Goal: Task Accomplishment & Management: Use online tool/utility

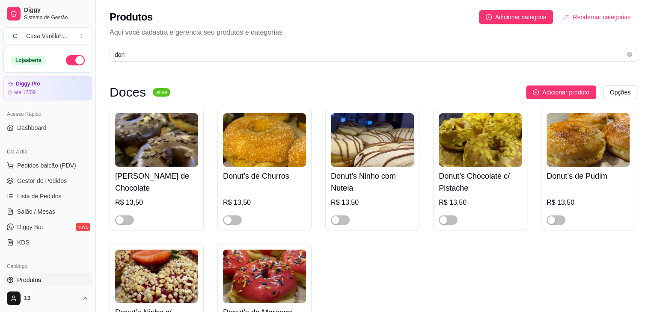
type input "don"
click at [124, 226] on div "Donut's de Chocolate R$ 13,50" at bounding box center [157, 169] width 94 height 123
click at [122, 223] on div "button" at bounding box center [120, 221] width 8 height 8
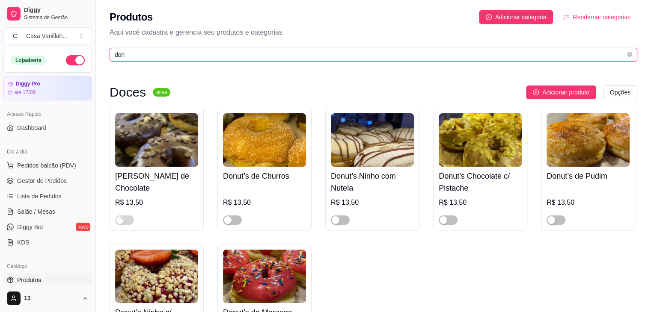
drag, startPoint x: 116, startPoint y: 57, endPoint x: 52, endPoint y: 47, distance: 65.4
click at [52, 47] on div "Diggy Sistema de Gestão C Casa Vanillah ... Loja aberta Diggy Pro até 17/09 Ace…" at bounding box center [325, 205] width 651 height 411
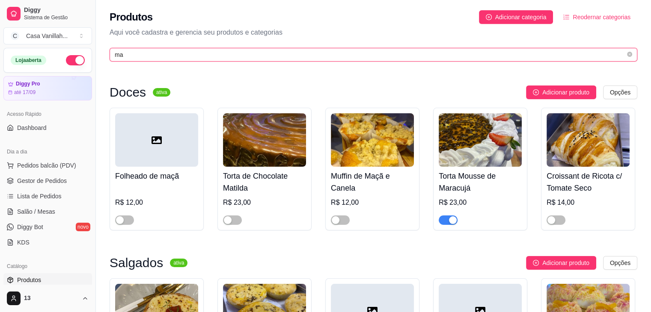
type input "m"
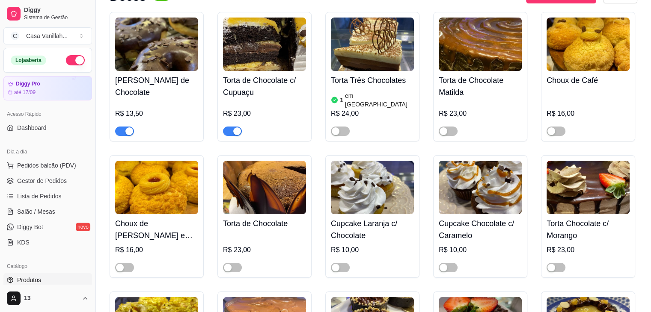
scroll to position [128, 0]
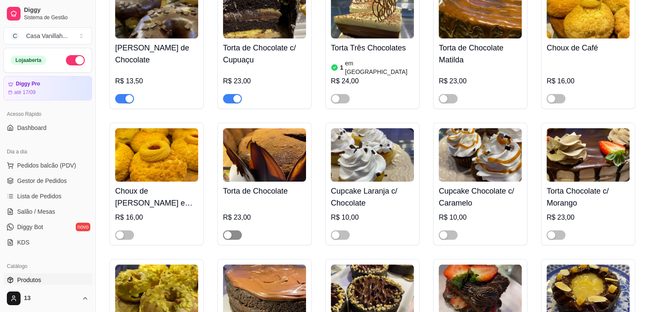
type input "cho"
click at [236, 231] on span "button" at bounding box center [232, 235] width 19 height 9
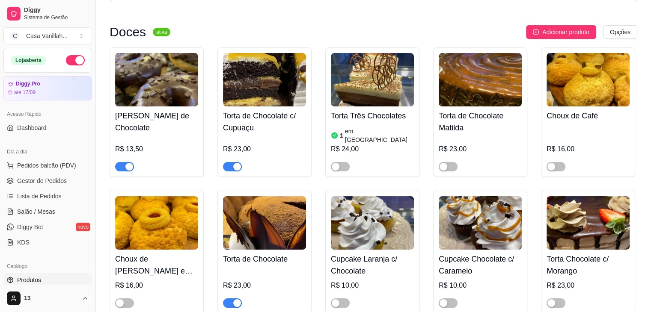
scroll to position [0, 0]
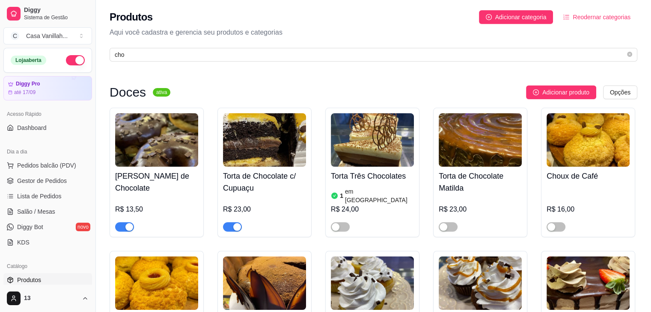
drag, startPoint x: 91, startPoint y: 48, endPoint x: 105, endPoint y: 53, distance: 15.0
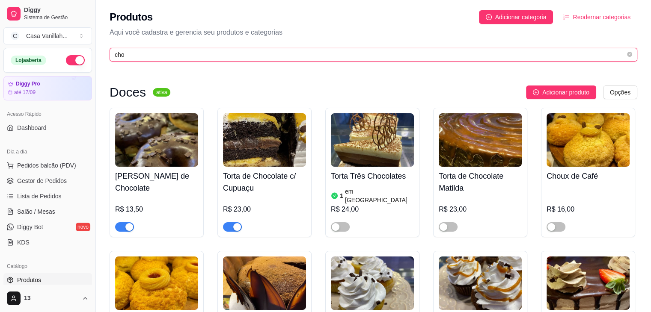
drag, startPoint x: 125, startPoint y: 58, endPoint x: 90, endPoint y: 56, distance: 34.7
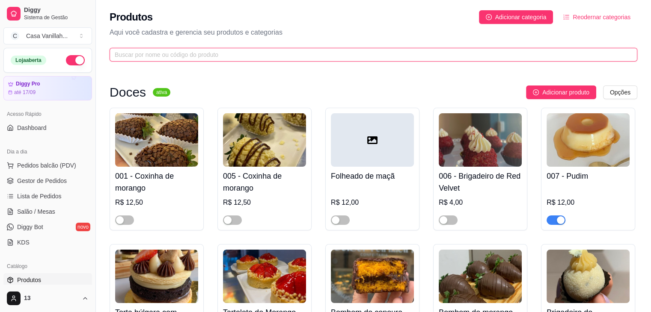
click at [248, 50] on input "text" at bounding box center [370, 54] width 511 height 9
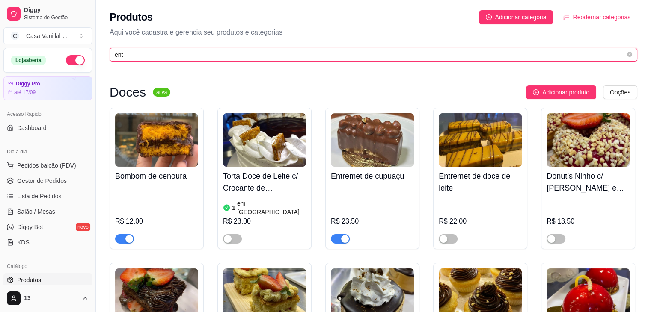
type input "entr"
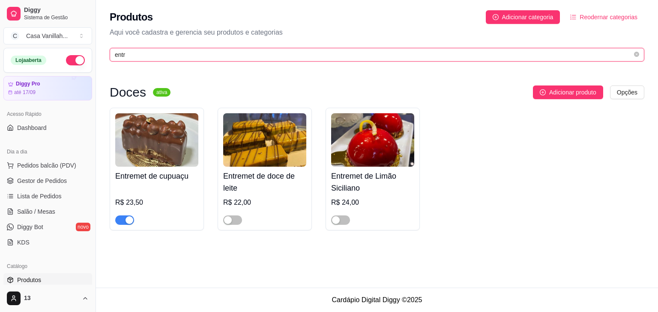
drag, startPoint x: 126, startPoint y: 54, endPoint x: 85, endPoint y: 49, distance: 41.4
click at [85, 49] on div "Diggy Sistema de Gestão C Casa Vanillah ... Loja aberta Diggy Pro até 17/09 Ace…" at bounding box center [329, 156] width 658 height 312
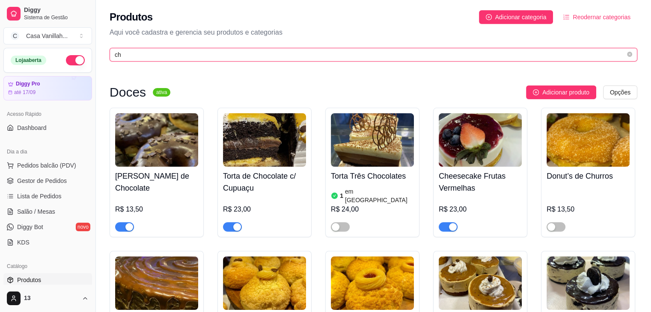
type input "che"
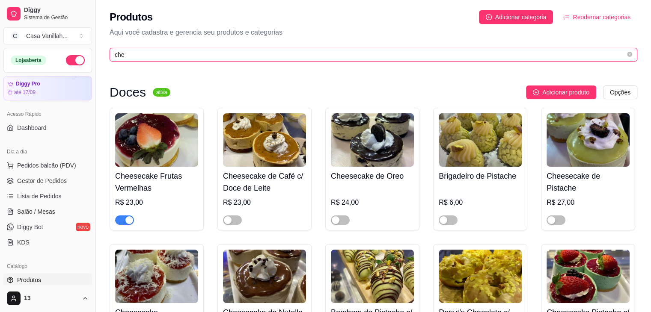
drag, startPoint x: 132, startPoint y: 56, endPoint x: 72, endPoint y: 48, distance: 60.5
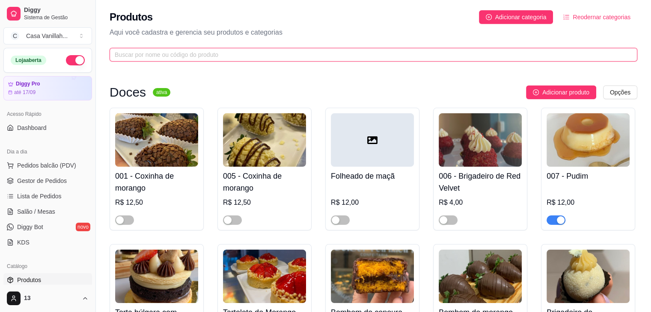
type input "t"
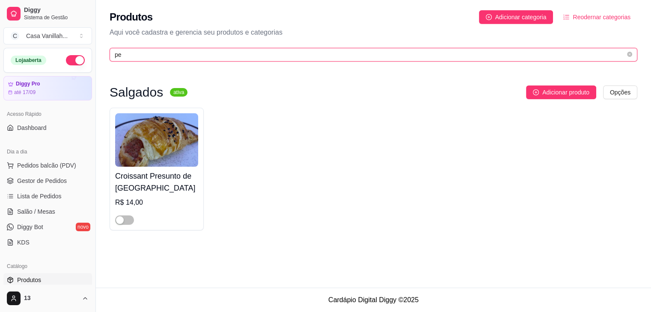
type input "p"
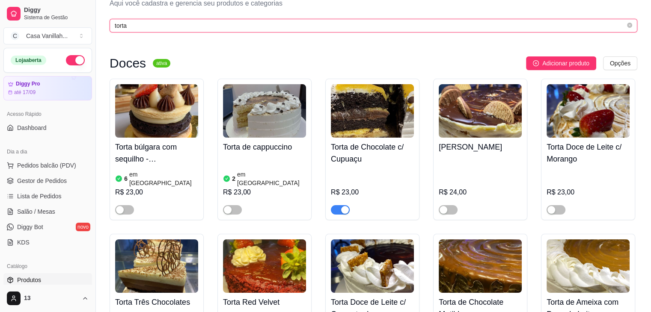
scroll to position [43, 0]
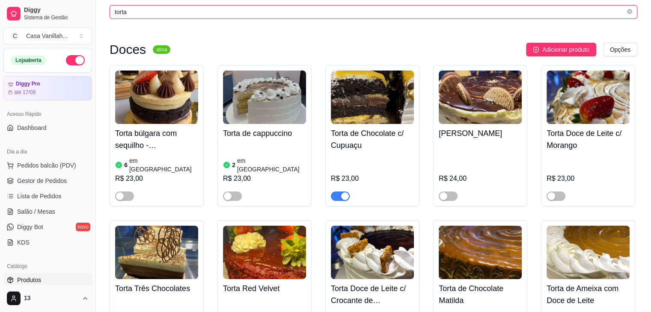
type input "torta"
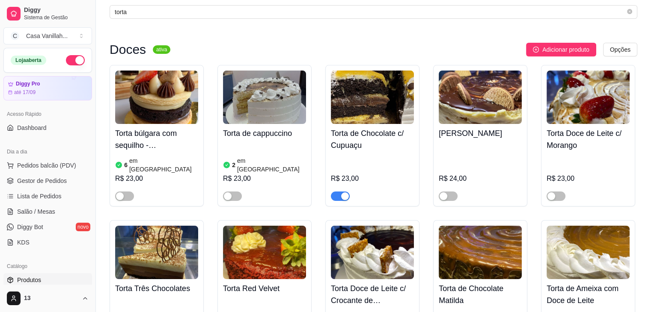
click at [334, 192] on span "button" at bounding box center [340, 196] width 19 height 9
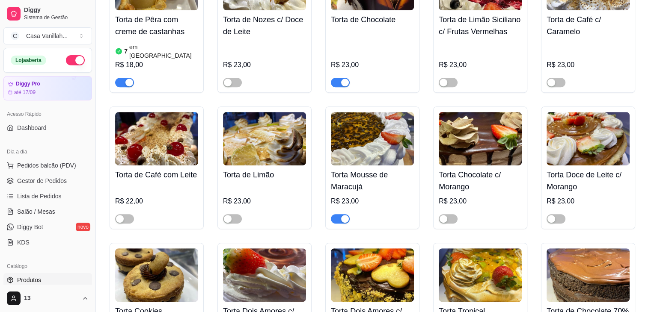
scroll to position [471, 0]
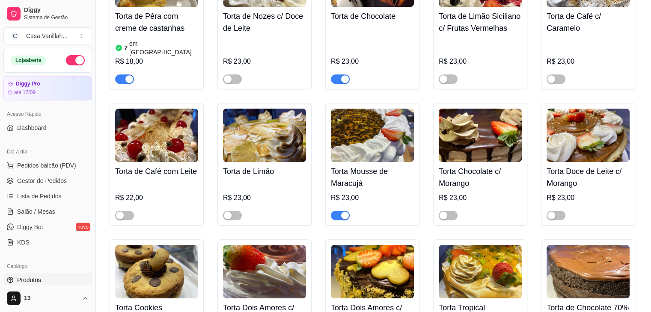
click at [337, 211] on span "button" at bounding box center [340, 215] width 19 height 9
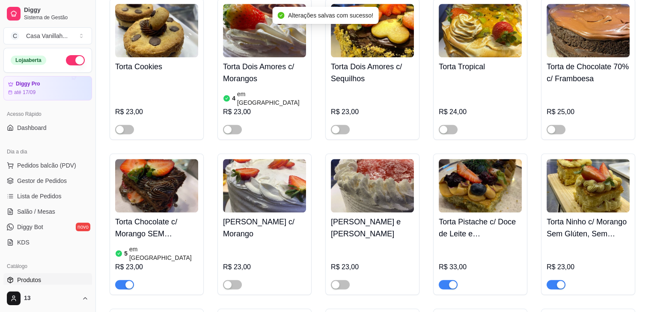
scroll to position [813, 0]
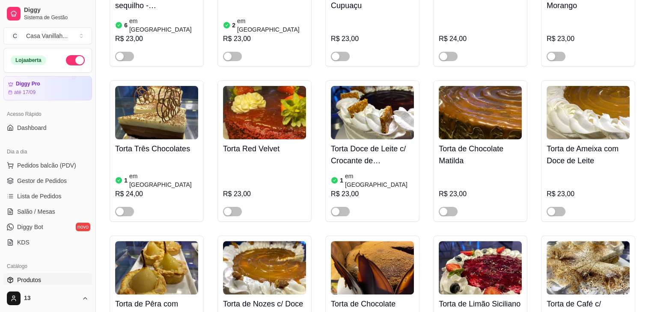
scroll to position [0, 0]
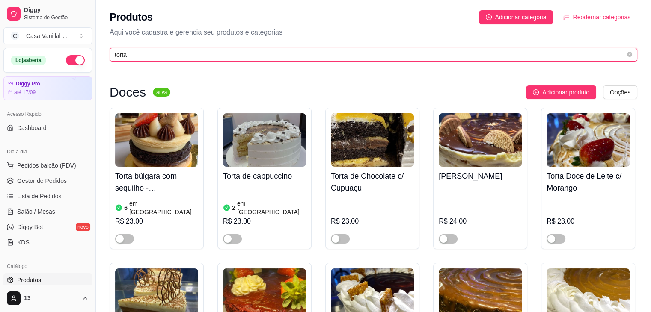
drag, startPoint x: 134, startPoint y: 54, endPoint x: 82, endPoint y: 55, distance: 51.8
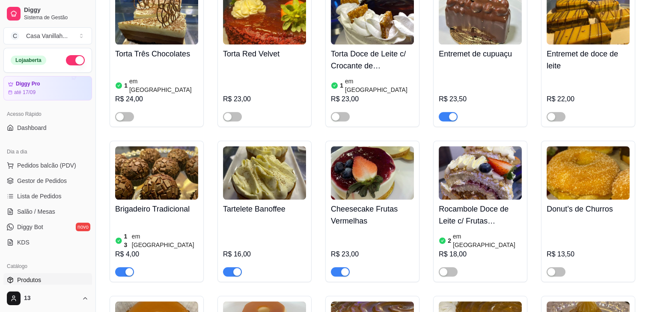
scroll to position [728, 0]
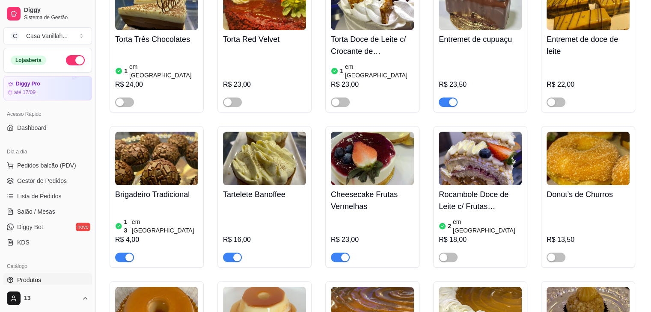
click at [229, 253] on span "button" at bounding box center [232, 257] width 19 height 9
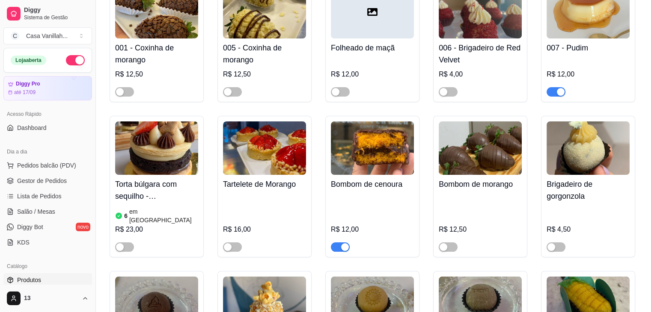
scroll to position [0, 0]
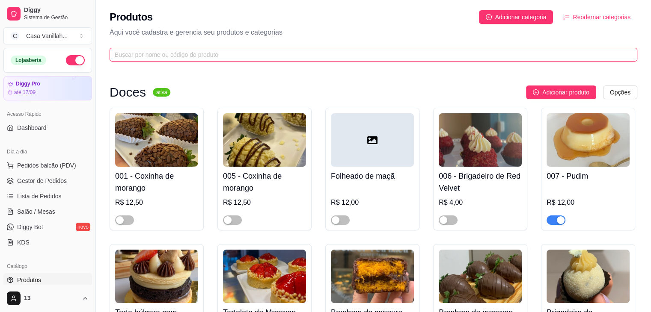
click at [173, 51] on input "text" at bounding box center [370, 54] width 511 height 9
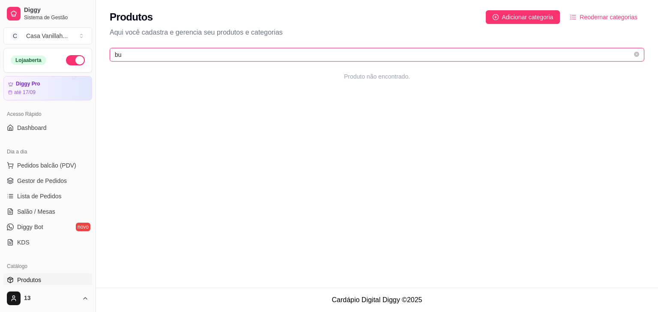
type input "b"
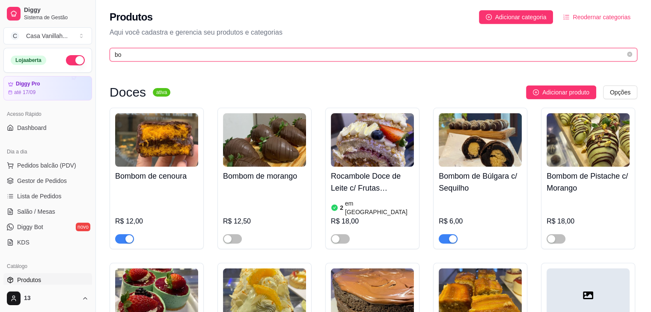
type input "bom"
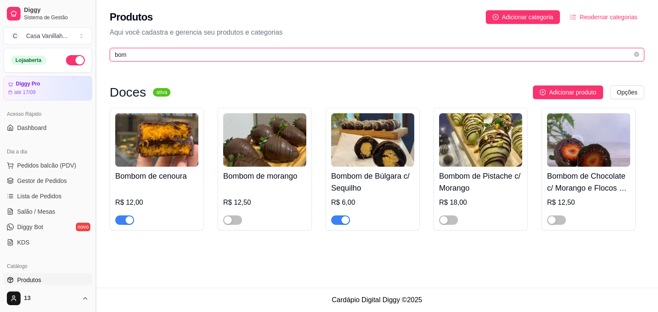
drag, startPoint x: 132, startPoint y: 58, endPoint x: 97, endPoint y: 52, distance: 35.2
click at [98, 53] on div "Diggy Sistema de Gestão C Casa Vanillah ... Loja aberta Diggy Pro até 17/09 Ace…" at bounding box center [329, 156] width 658 height 312
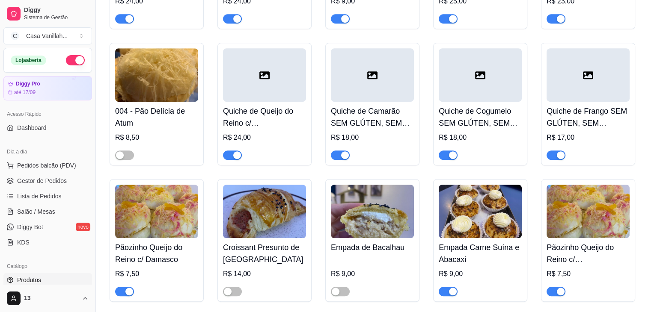
scroll to position [3810, 0]
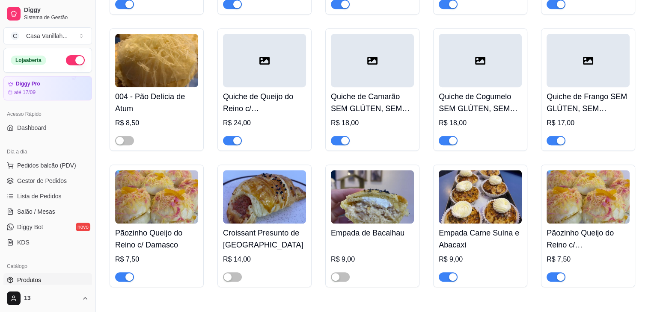
click at [557, 274] on div "button" at bounding box center [561, 278] width 8 height 8
click at [118, 273] on span "button" at bounding box center [124, 277] width 19 height 9
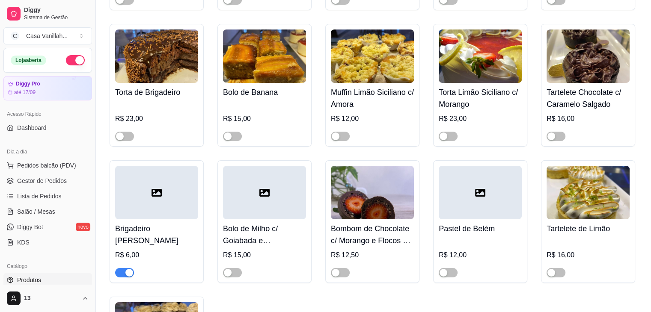
scroll to position [2911, 0]
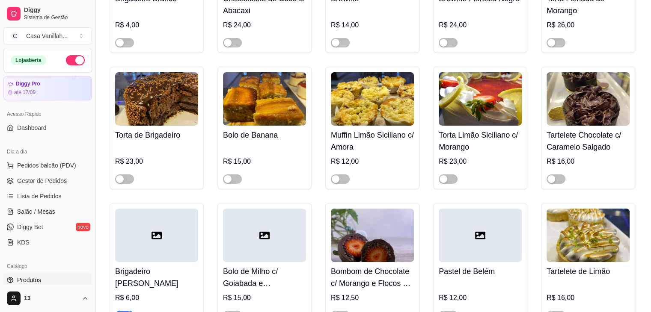
click at [122, 311] on span "button" at bounding box center [124, 315] width 19 height 9
click at [126, 311] on span "button" at bounding box center [124, 315] width 19 height 9
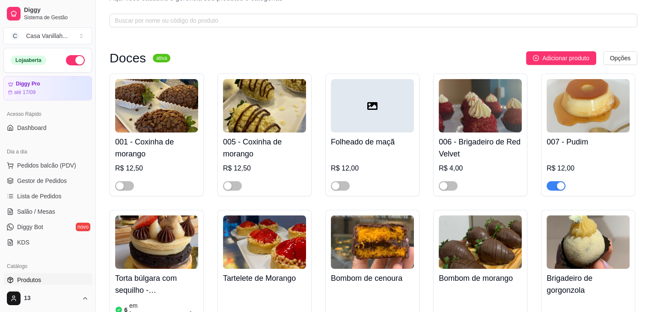
scroll to position [0, 0]
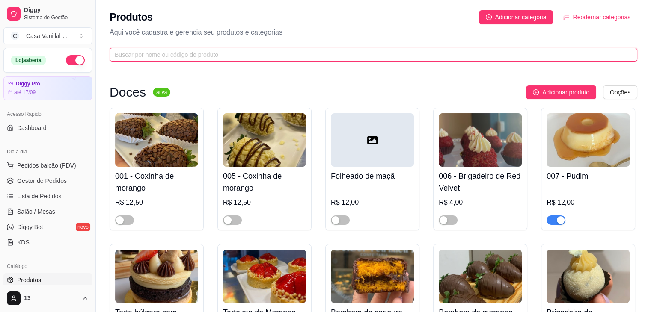
click at [333, 56] on input "text" at bounding box center [370, 54] width 511 height 9
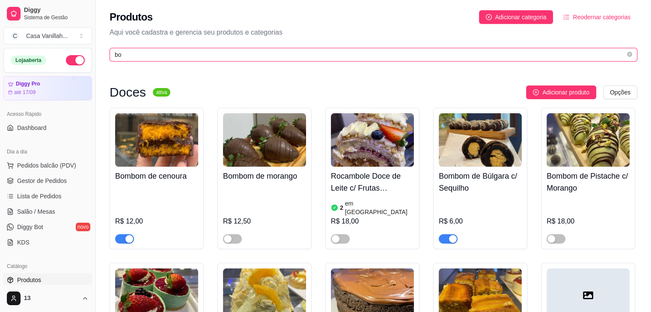
type input "b"
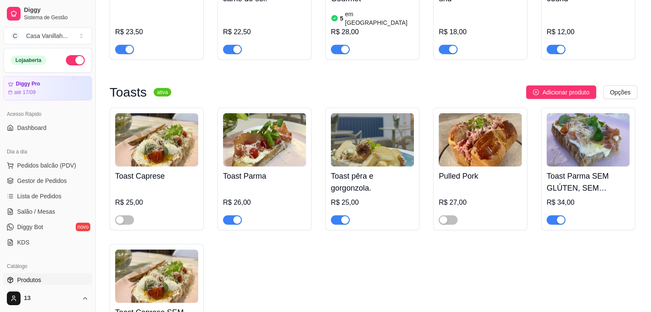
scroll to position [5345, 0]
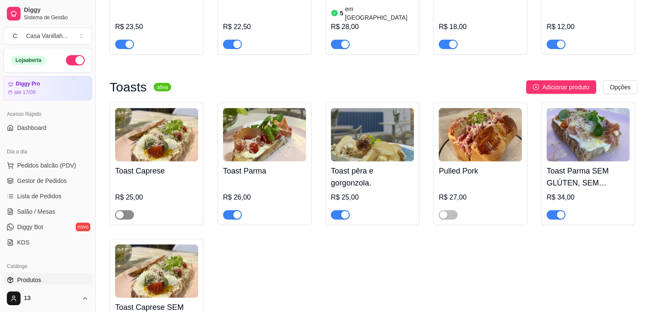
click at [124, 211] on button "button" at bounding box center [124, 215] width 19 height 9
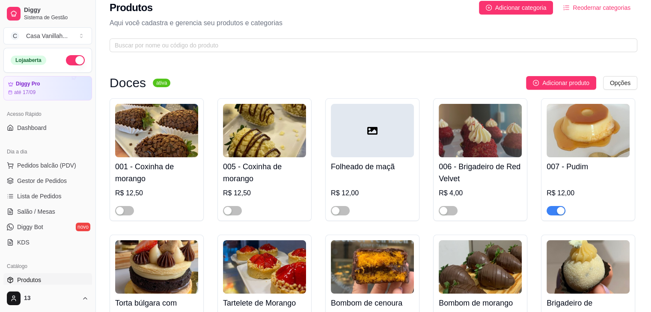
scroll to position [0, 0]
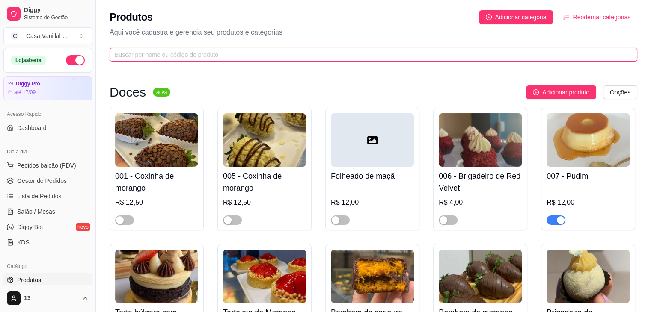
click at [524, 52] on input "text" at bounding box center [370, 54] width 511 height 9
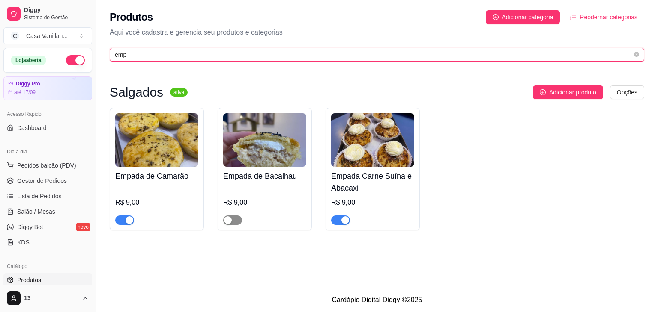
type input "emp"
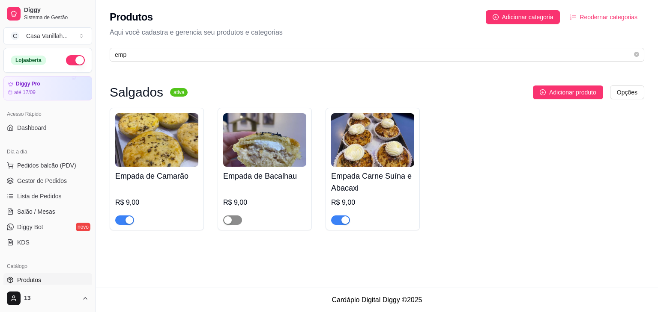
click at [236, 222] on span "button" at bounding box center [232, 220] width 19 height 9
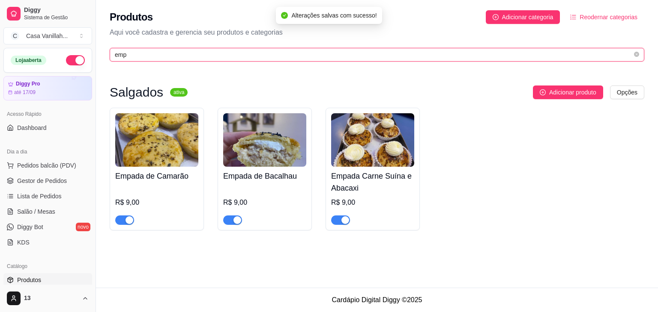
drag, startPoint x: 148, startPoint y: 54, endPoint x: 30, endPoint y: 71, distance: 119.0
click at [55, 66] on div "Diggy Sistema de Gestão C Casa Vanillah ... Loja aberta Diggy Pro até 17/09 Ace…" at bounding box center [329, 156] width 658 height 312
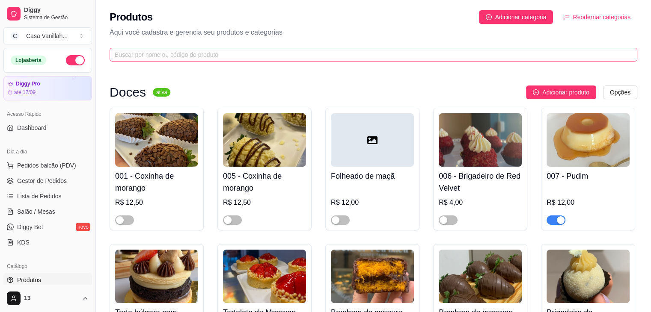
drag, startPoint x: 144, startPoint y: 42, endPoint x: 149, endPoint y: 49, distance: 8.8
click at [149, 49] on div "Produtos Adicionar categoria Reodernar categorias Aqui você cadastra e gerencia…" at bounding box center [373, 33] width 555 height 67
click at [149, 49] on span at bounding box center [374, 55] width 528 height 14
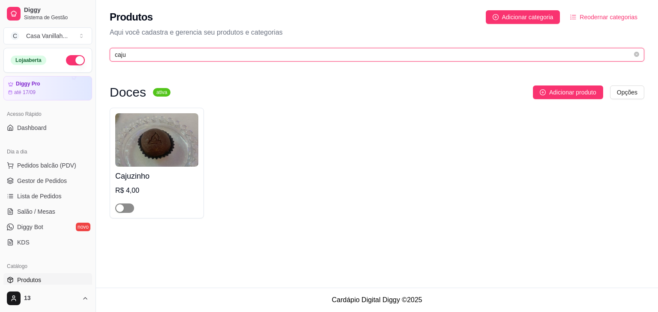
type input "caju"
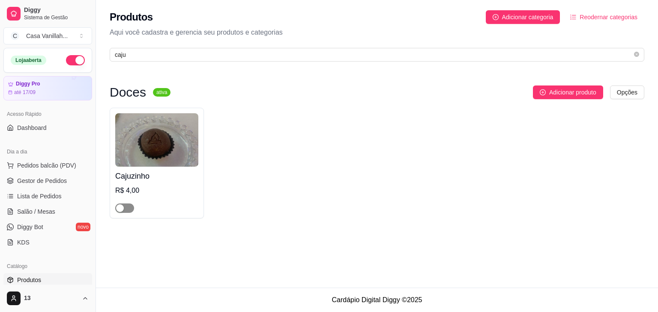
click at [125, 208] on span "button" at bounding box center [124, 208] width 19 height 9
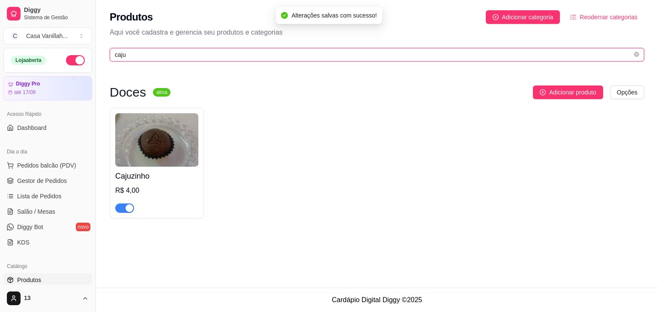
drag, startPoint x: 131, startPoint y: 54, endPoint x: 68, endPoint y: 47, distance: 63.3
click at [72, 48] on div "Diggy Sistema de Gestão C Casa Vanillah ... Loja aberta Diggy Pro até 17/09 Ace…" at bounding box center [329, 156] width 658 height 312
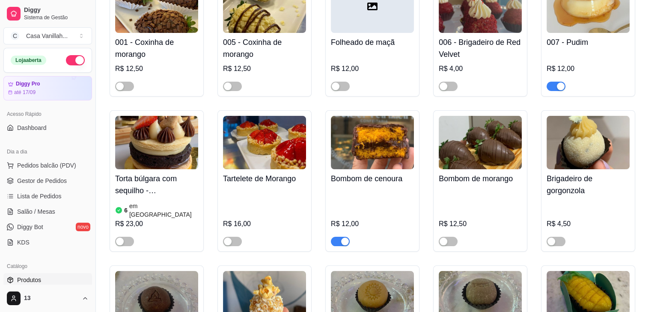
scroll to position [43, 0]
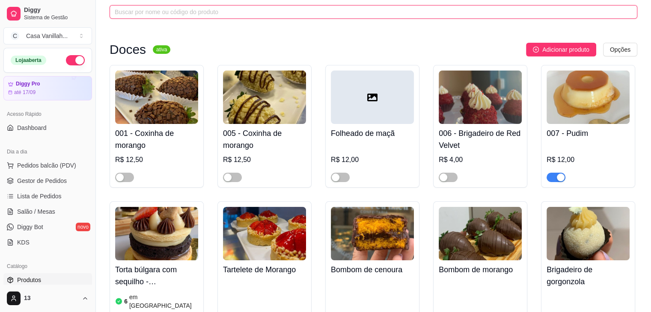
click at [339, 16] on input "text" at bounding box center [370, 11] width 511 height 9
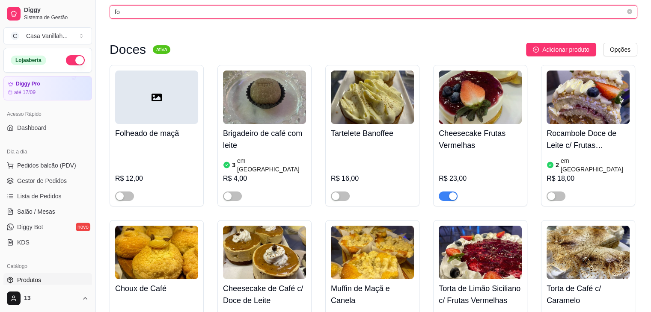
scroll to position [0, 0]
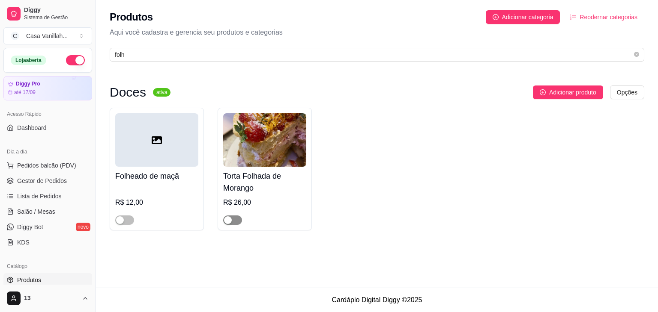
click at [226, 223] on div "button" at bounding box center [228, 221] width 8 height 8
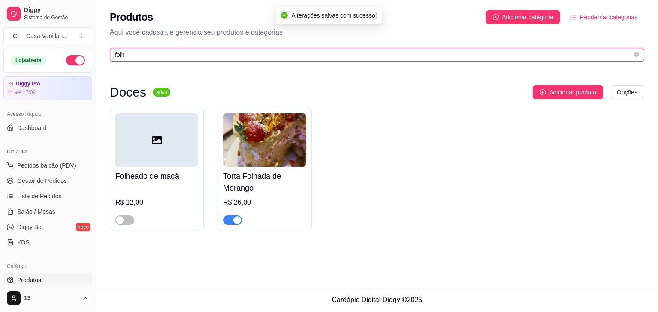
click at [238, 58] on input "folh" at bounding box center [373, 54] width 517 height 9
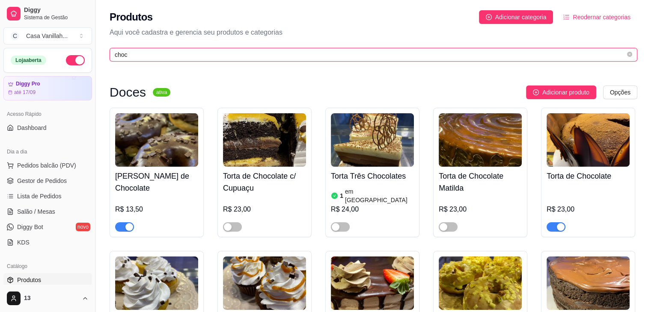
type input "choco"
click at [217, 59] on input "choco" at bounding box center [370, 54] width 511 height 9
